Goal: Information Seeking & Learning: Find specific fact

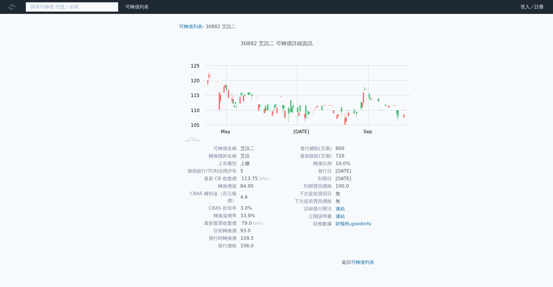
click at [118, 9] on input at bounding box center [72, 7] width 93 height 10
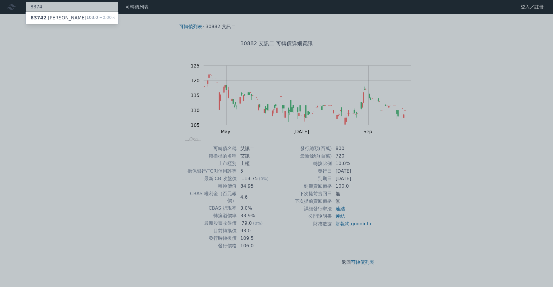
type input "8374"
click at [115, 19] on div "103.0 +0.00%" at bounding box center [100, 18] width 29 height 7
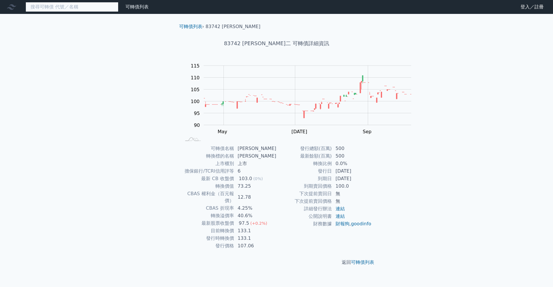
click at [102, 9] on input at bounding box center [72, 7] width 93 height 10
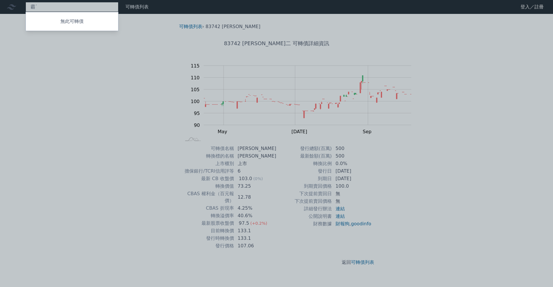
type input "爸"
type input "8147"
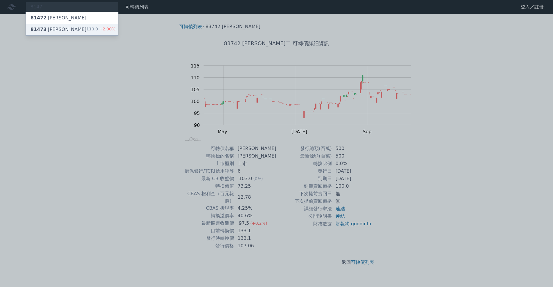
click at [97, 35] on div "81473 正淩三 110.0 +2.00%" at bounding box center [72, 30] width 92 height 12
